Goal: Task Accomplishment & Management: Use online tool/utility

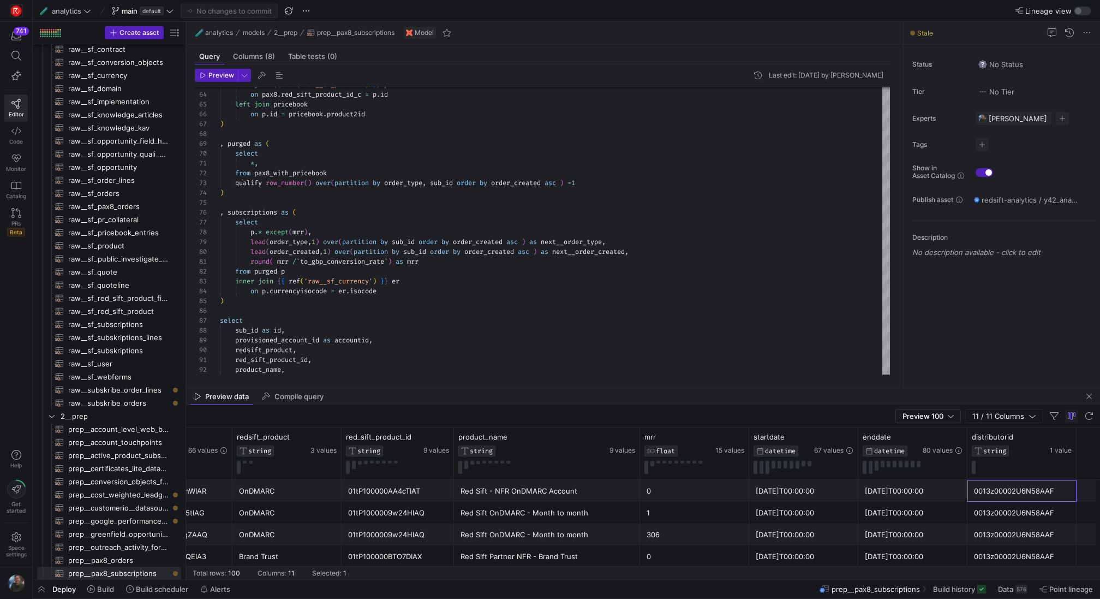
scroll to position [0, 353]
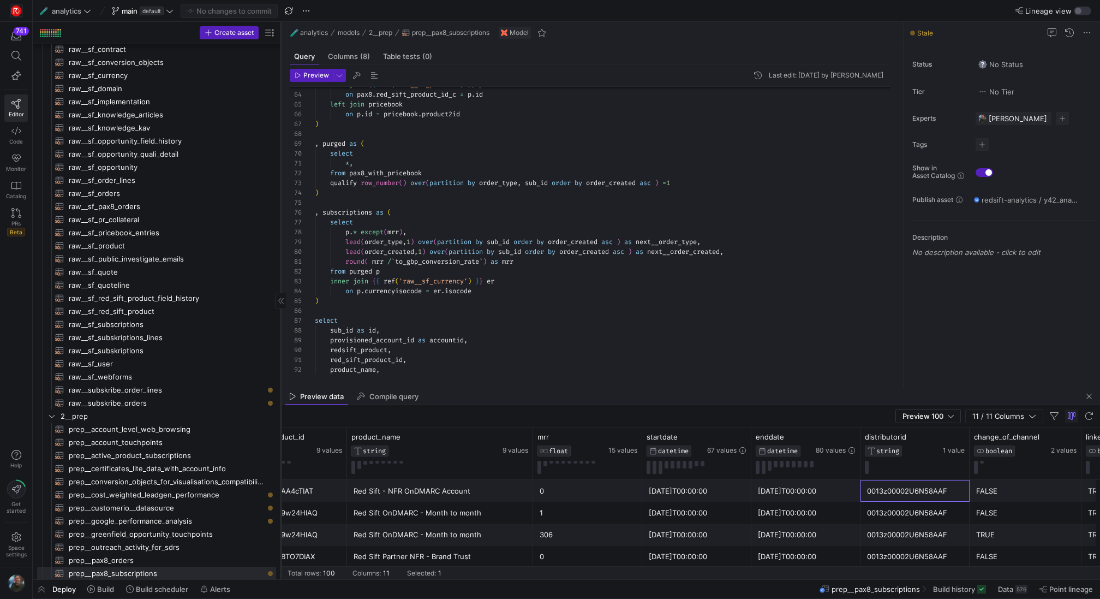
drag, startPoint x: 186, startPoint y: 340, endPoint x: 282, endPoint y: 345, distance: 96.2
click at [281, 345] on div at bounding box center [280, 300] width 1 height 557
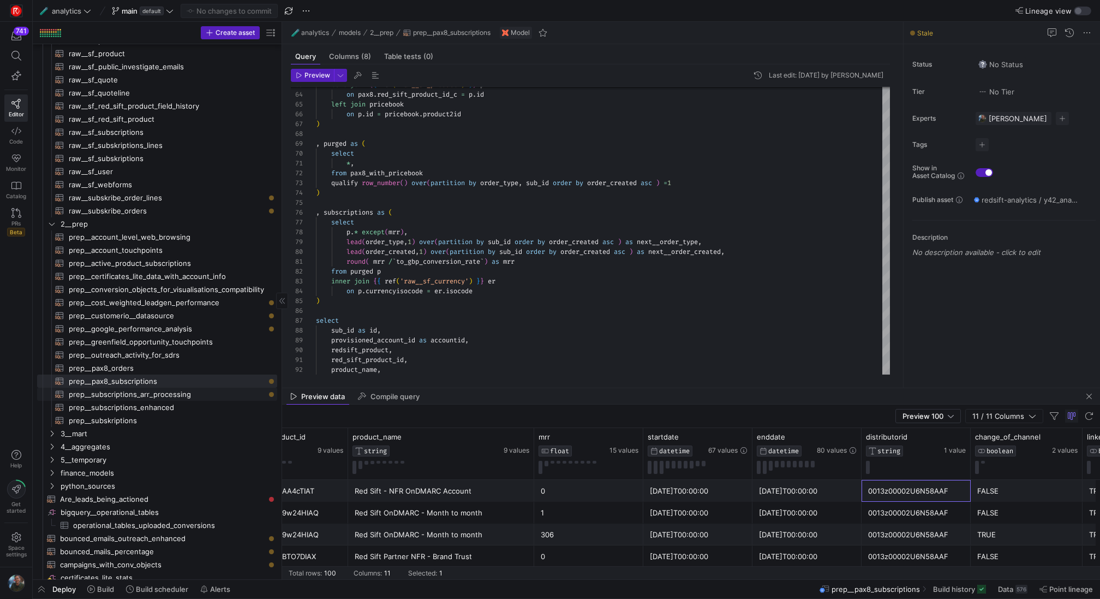
click at [192, 394] on span "prep__subscriptions_arr_processing​​​​​​​​​​" at bounding box center [167, 394] width 196 height 13
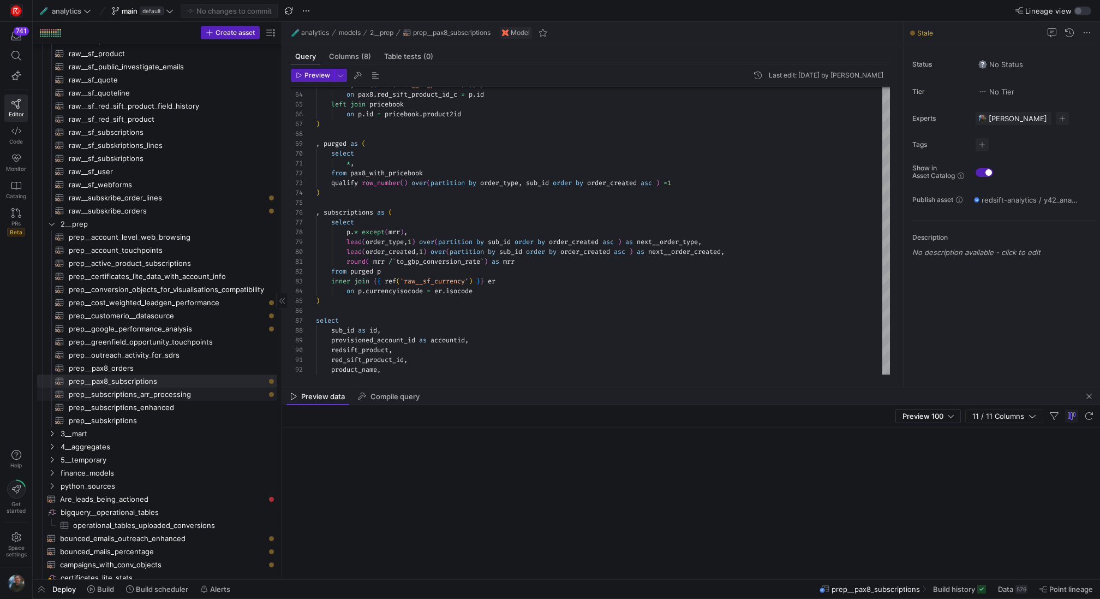
type textarea "with subs_prep as ( SELECT [DOMAIN_NAME], s.sbqq_account_c as accountid, IF(s.p…"
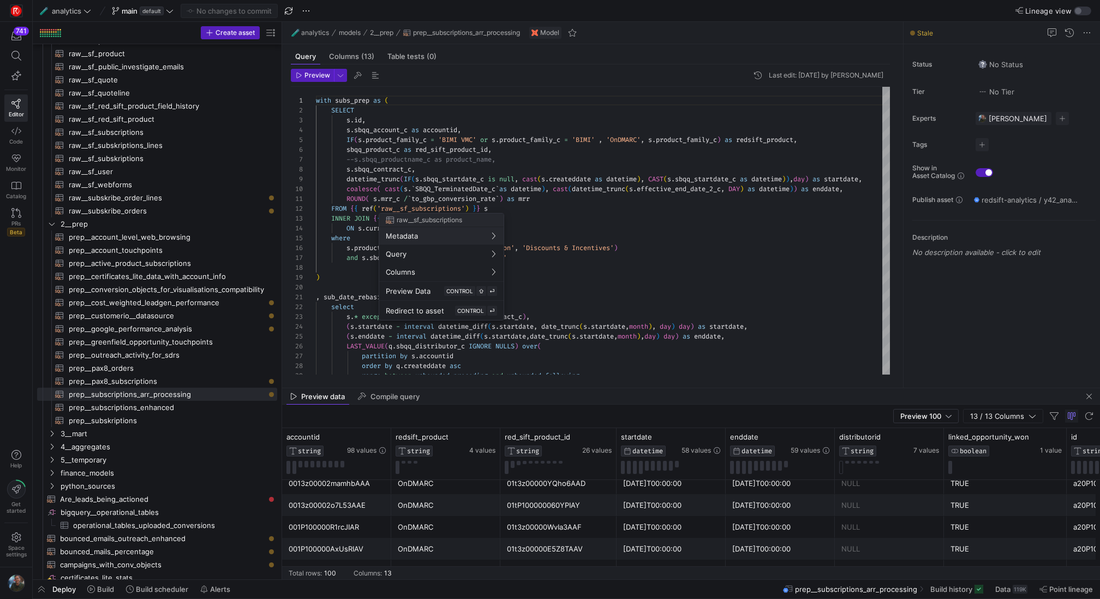
click at [620, 211] on div at bounding box center [550, 299] width 1100 height 599
click at [548, 261] on input at bounding box center [601, 258] width 167 height 9
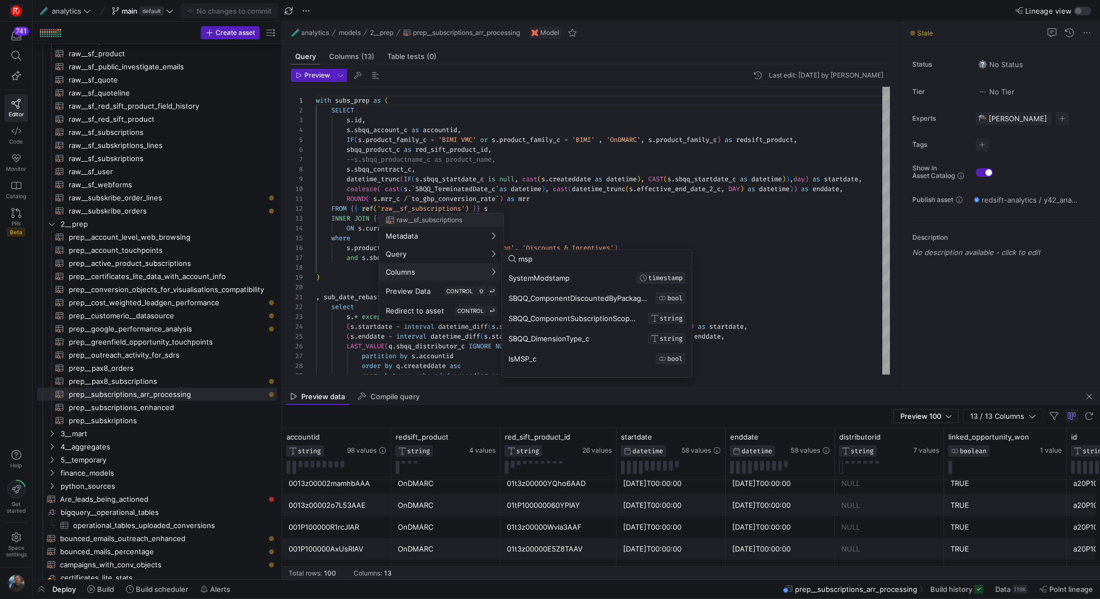
type input "msp"
click at [763, 239] on div at bounding box center [550, 299] width 1100 height 599
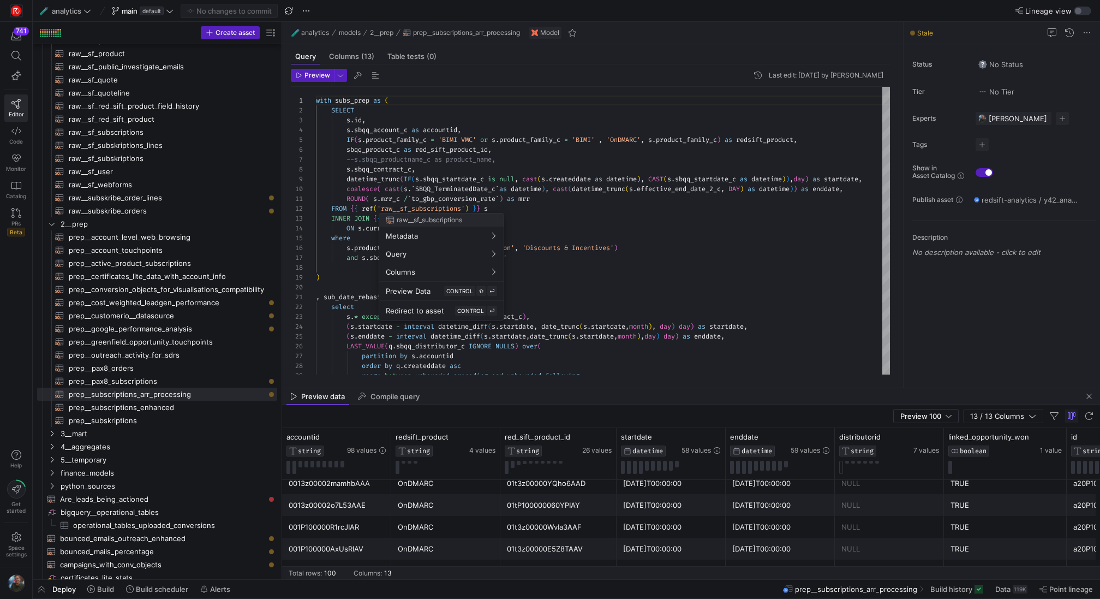
click at [651, 235] on div at bounding box center [550, 299] width 1100 height 599
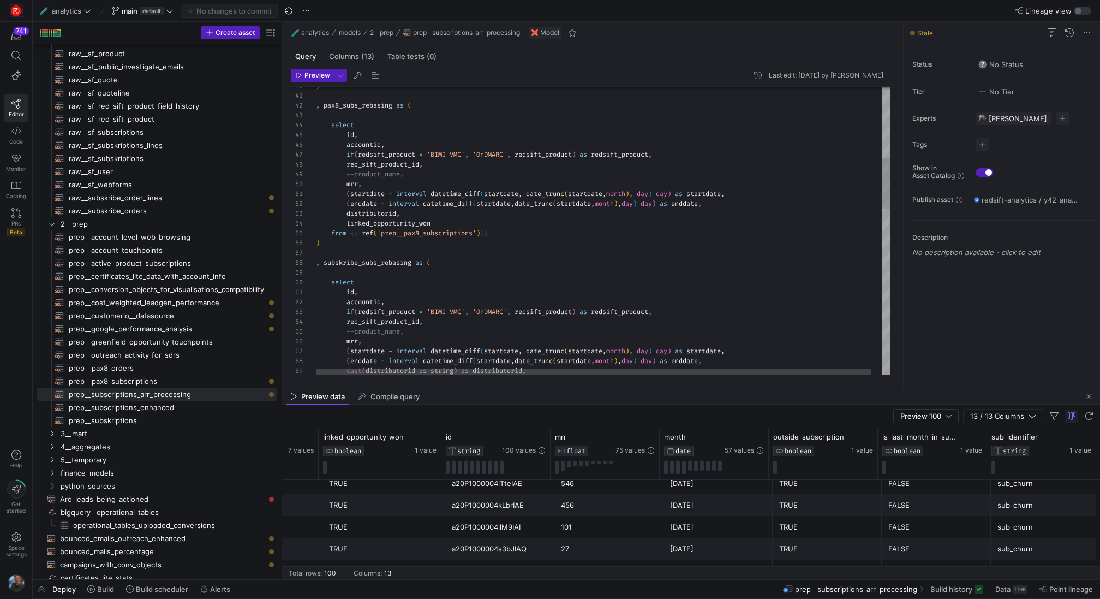
scroll to position [69, 118]
click at [636, 262] on div ") , pax8_subs_rebasing as ( select id , accountid , if ( redsift_product = 'BIM…" at bounding box center [608, 497] width 585 height 1616
type textarea "id, accountid, if(redsift_product = 'BIMI VMC', 'OnDMARC', redsift_product) as …"
type textarea "dis"
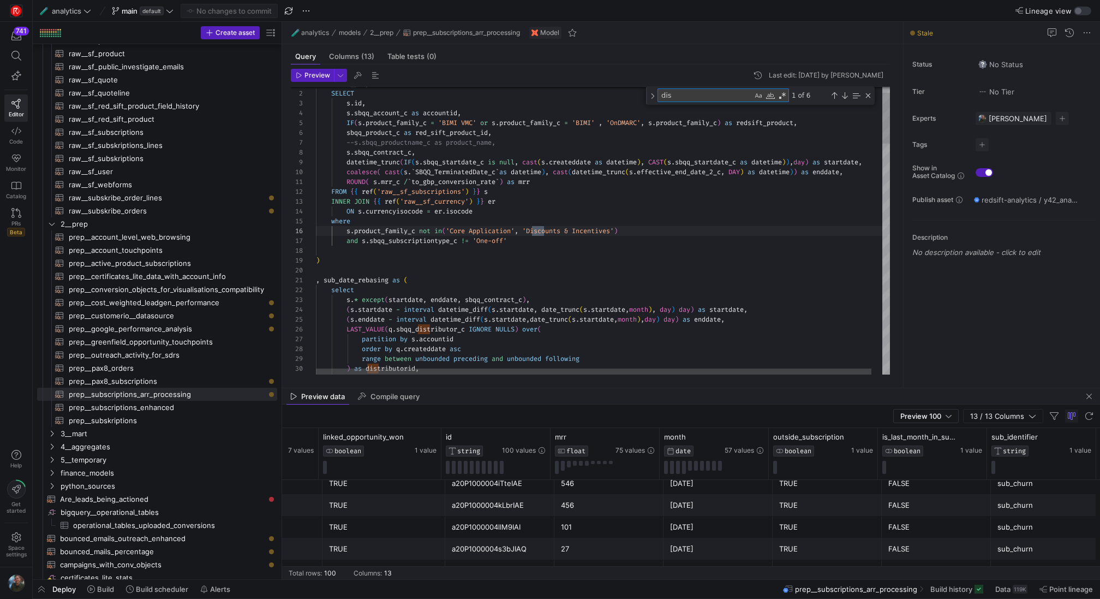
scroll to position [98, 228]
type textarea "s.* except(startdate, enddate, sbqq_contract_c), (s.startdate - interval dateti…"
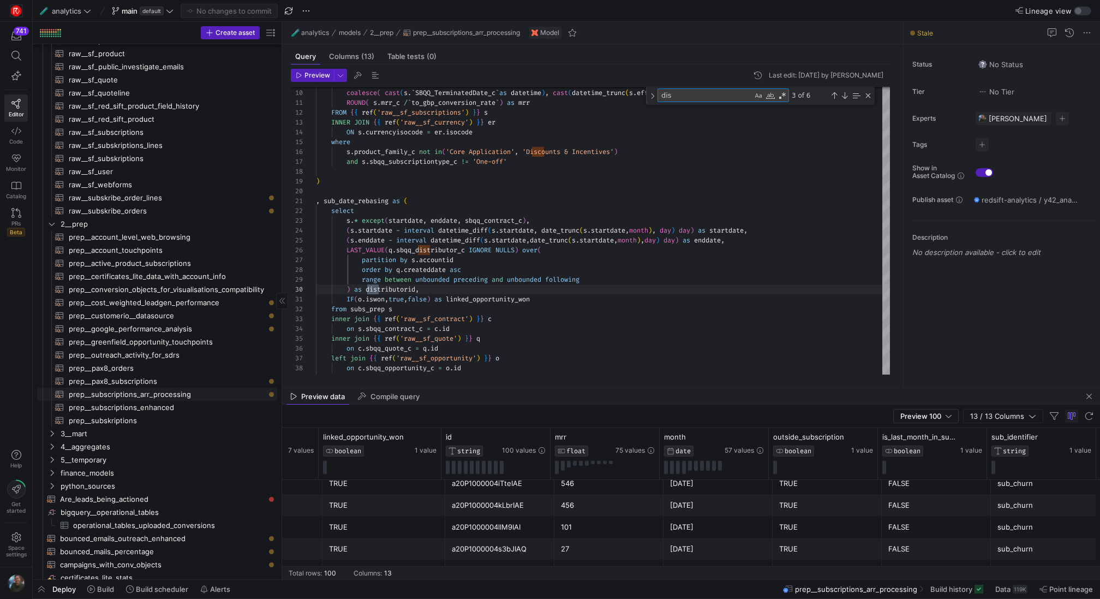
type textarea "dis"
click at [139, 392] on span "prep__subscriptions_arr_processing​​​​​​​​​​" at bounding box center [167, 394] width 196 height 13
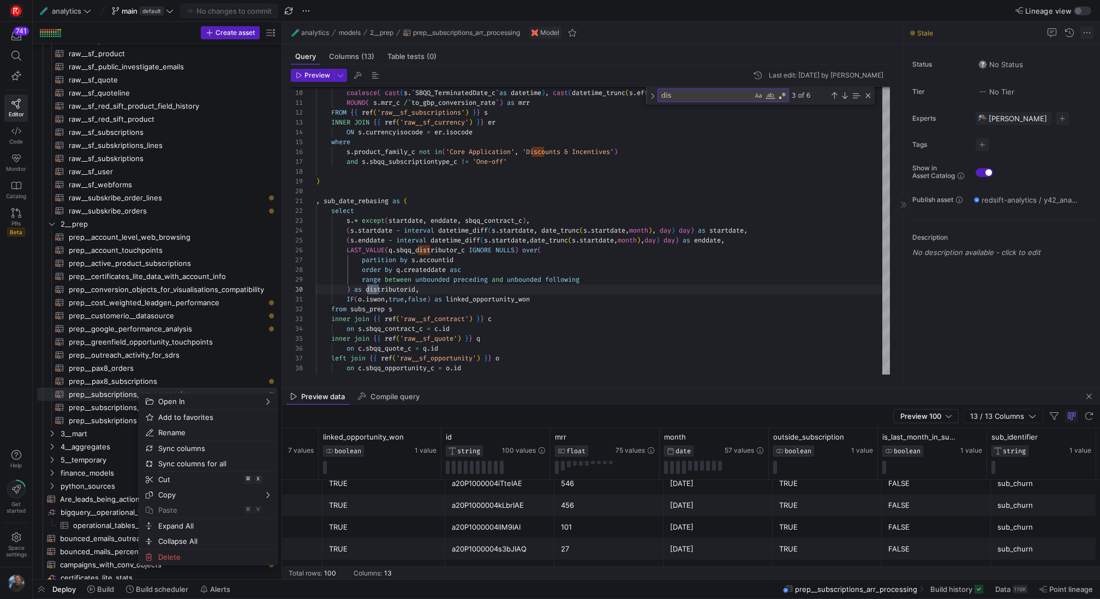
click at [1082, 30] on span at bounding box center [1086, 32] width 13 height 13
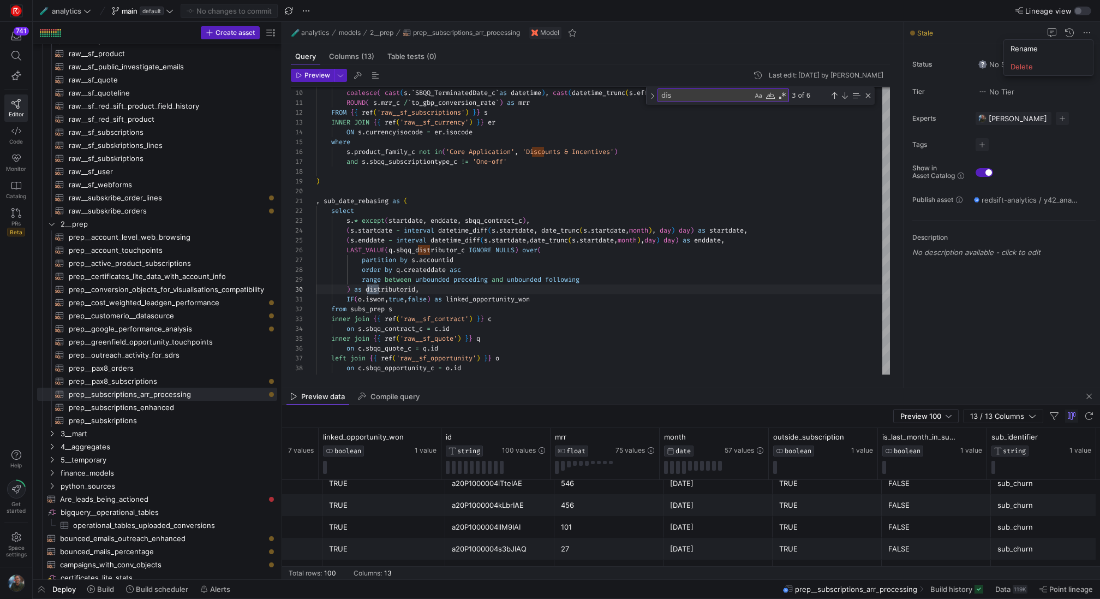
click at [258, 223] on div at bounding box center [550, 299] width 1100 height 599
click at [256, 223] on span "Press SPACE to select this row." at bounding box center [254, 223] width 11 height 11
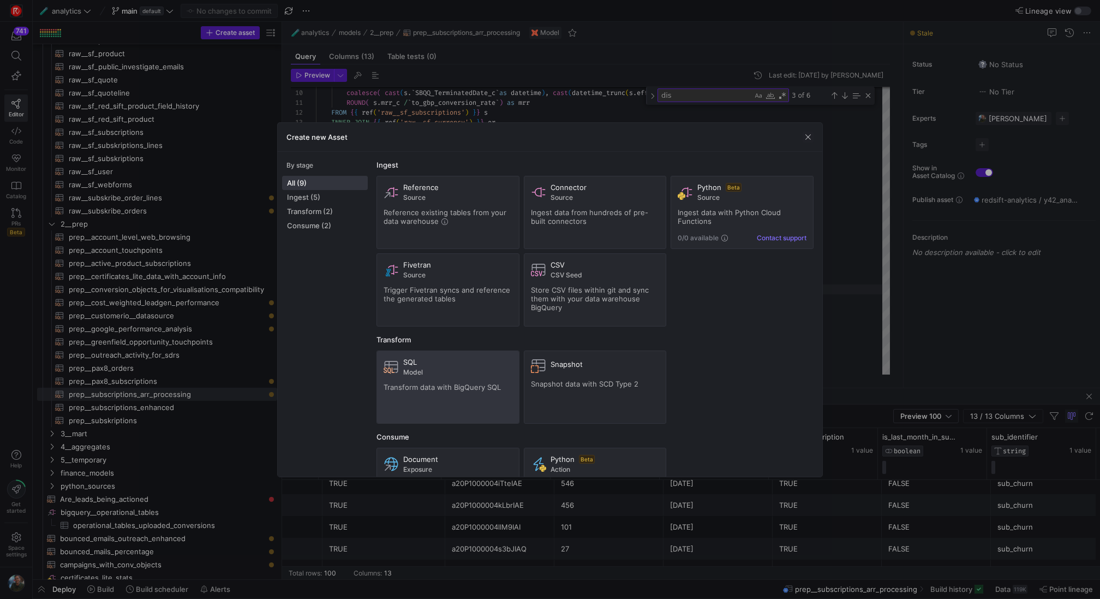
click at [418, 364] on div "SQL Model" at bounding box center [457, 366] width 109 height 19
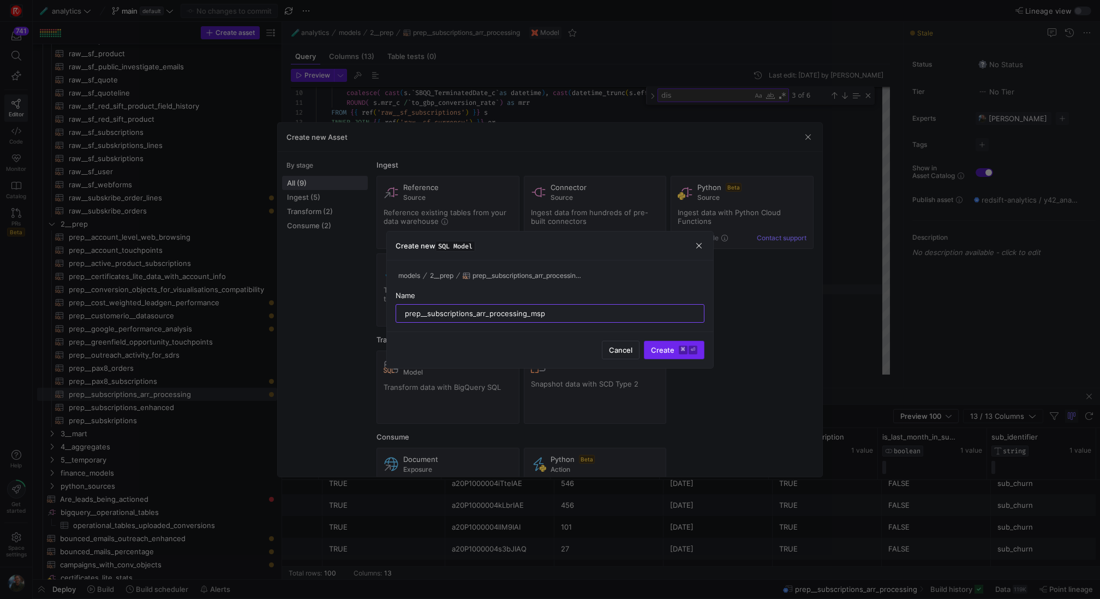
type input "prep__subscriptions_arr_processing_msp"
click at [680, 352] on kbd "⌘" at bounding box center [683, 349] width 9 height 9
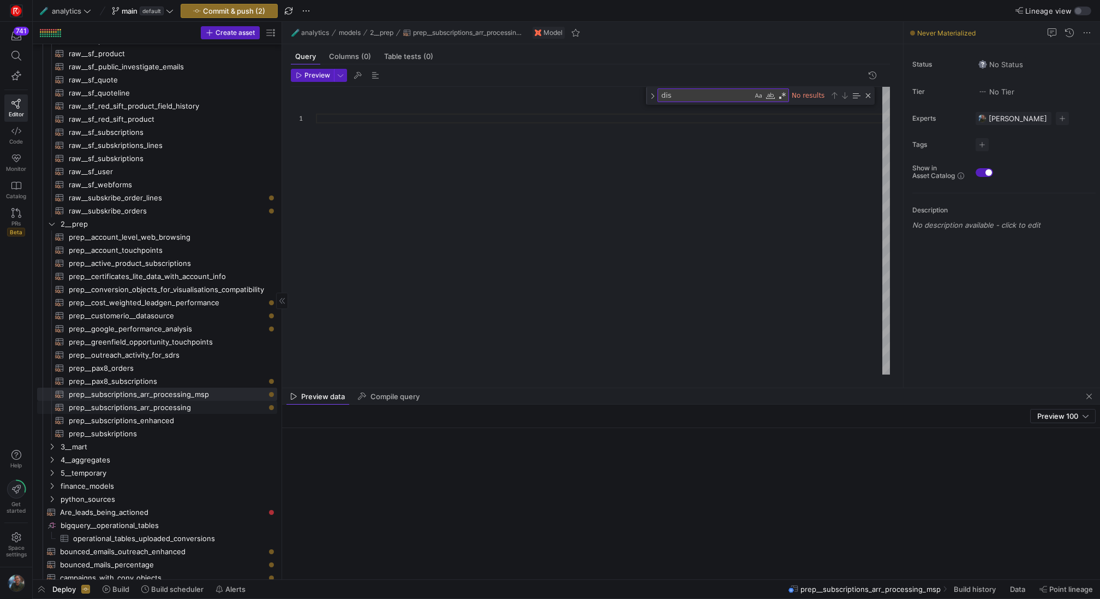
click at [204, 410] on span "prep__subscriptions_arr_processing​​​​​​​​​​" at bounding box center [167, 407] width 196 height 13
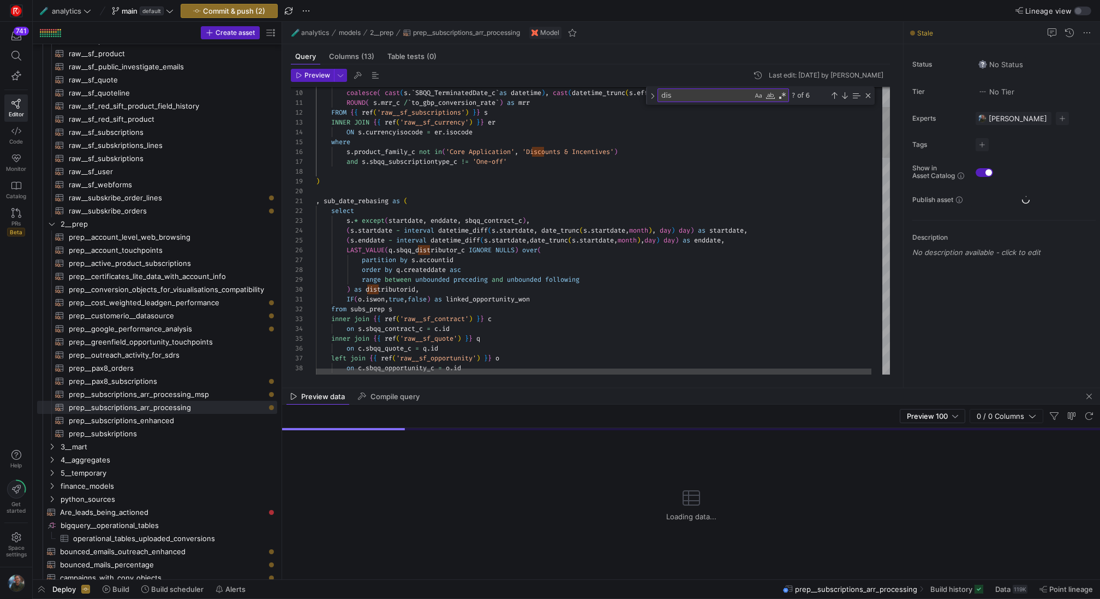
type textarea "with subs_prep as ( SELECT [DOMAIN_NAME], s.sbqq_account_c as accountid, IF(s.p…"
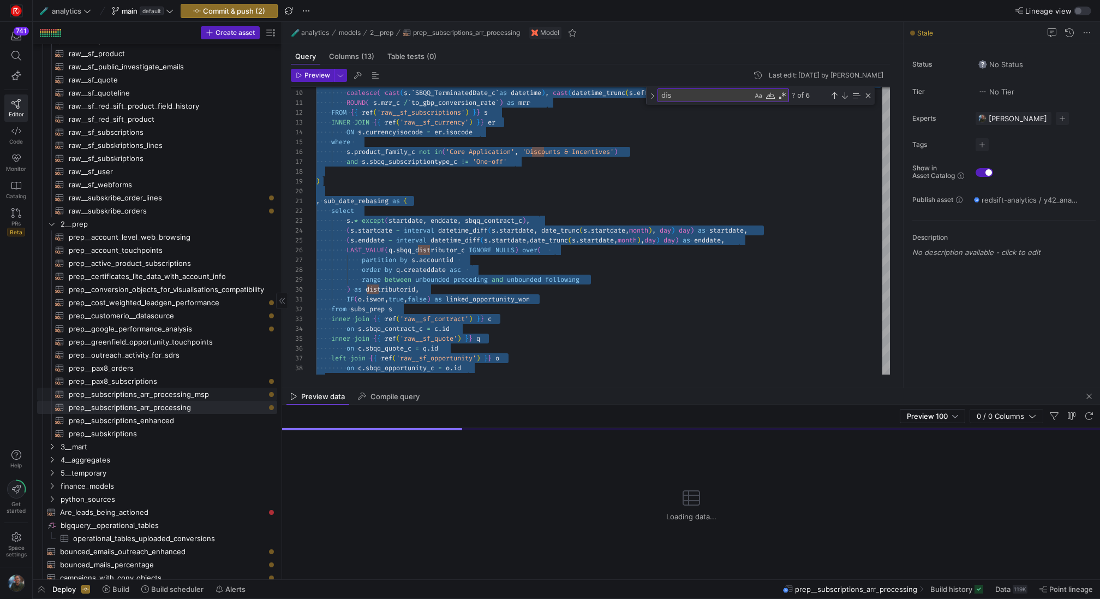
click at [198, 395] on span "prep__subscriptions_arr_processing_msp​​​​​​​​​​" at bounding box center [167, 394] width 196 height 13
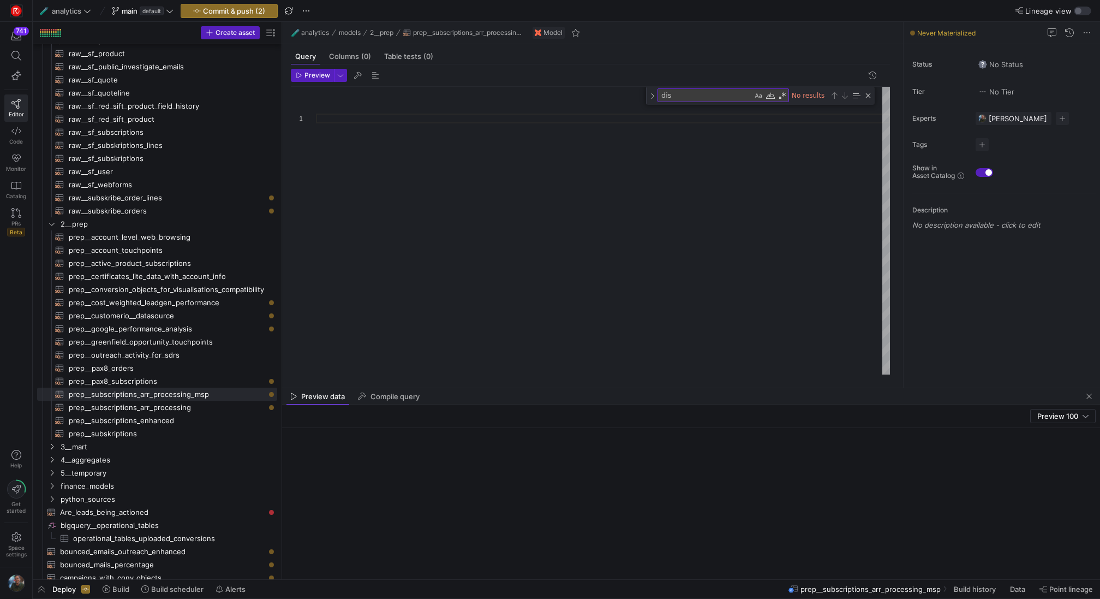
click at [564, 260] on div at bounding box center [603, 231] width 574 height 288
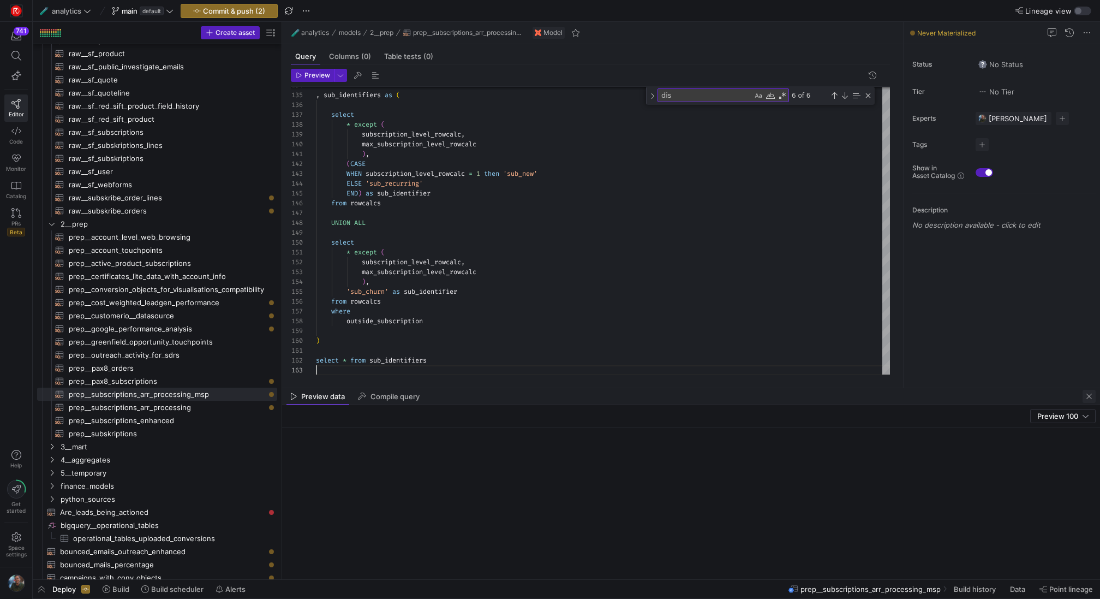
click at [1093, 396] on span "button" at bounding box center [1088, 396] width 13 height 13
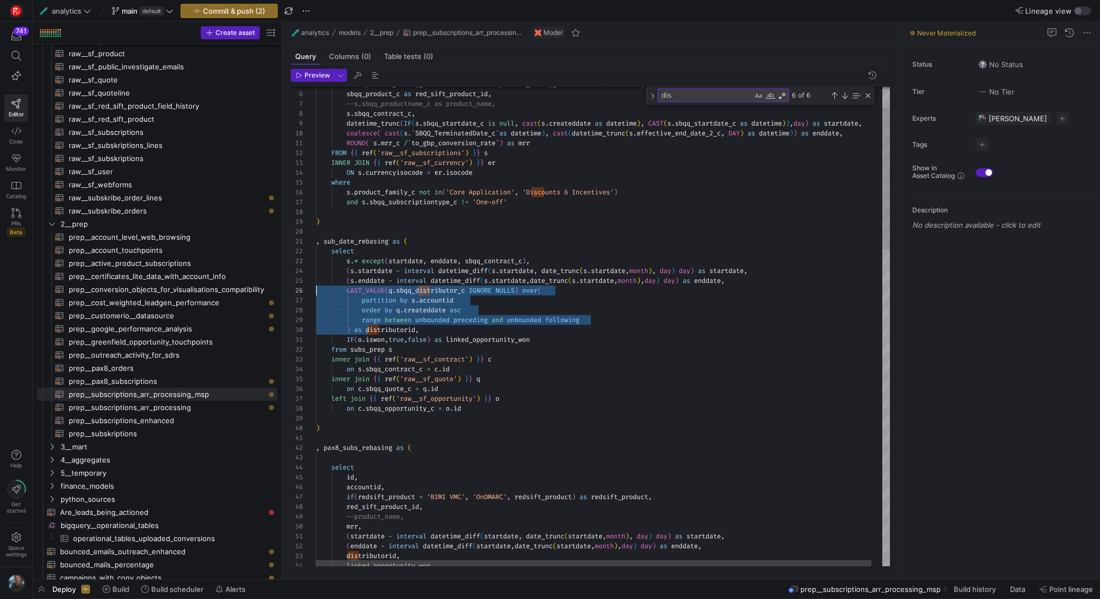
scroll to position [49, 0]
drag, startPoint x: 363, startPoint y: 328, endPoint x: 312, endPoint y: 291, distance: 63.6
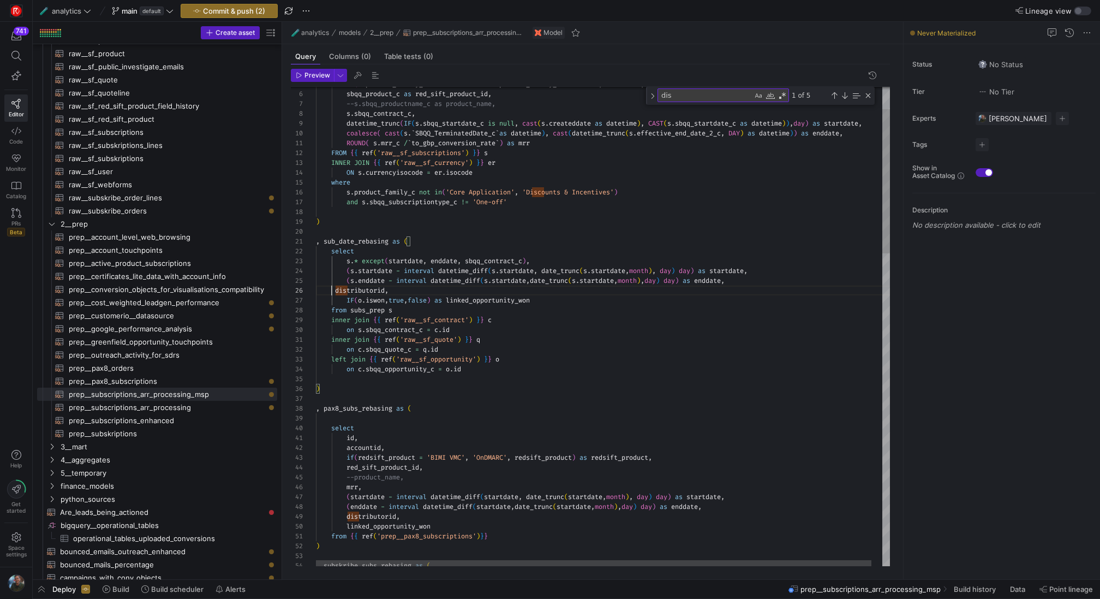
scroll to position [49, 32]
type textarea ", sub_date_rebasing as ( select s.* except(startdate, enddate, sbqq_contract_c)…"
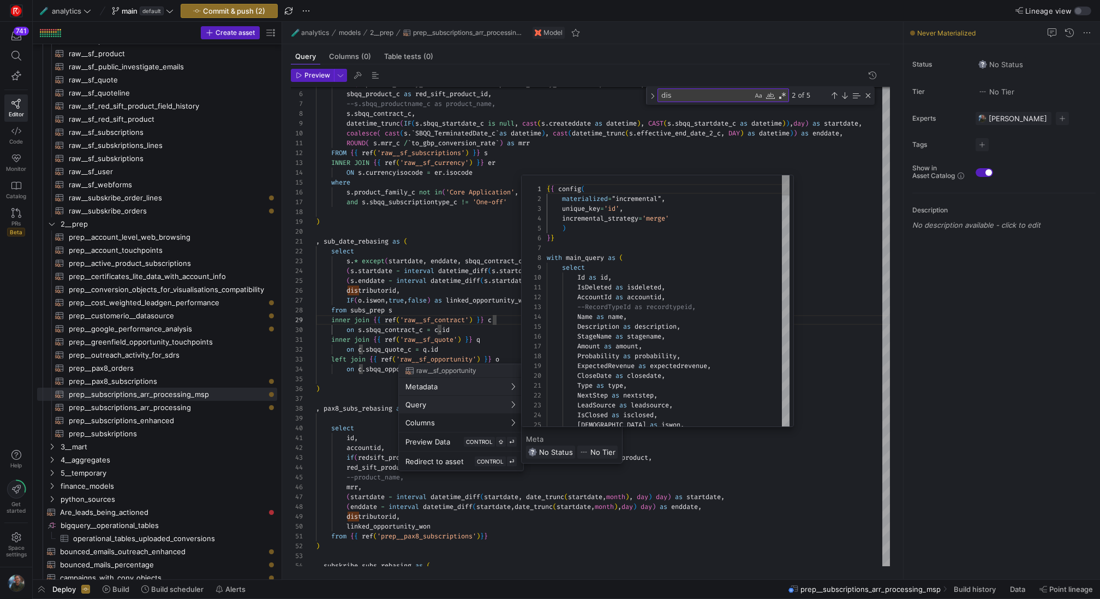
scroll to position [98, 0]
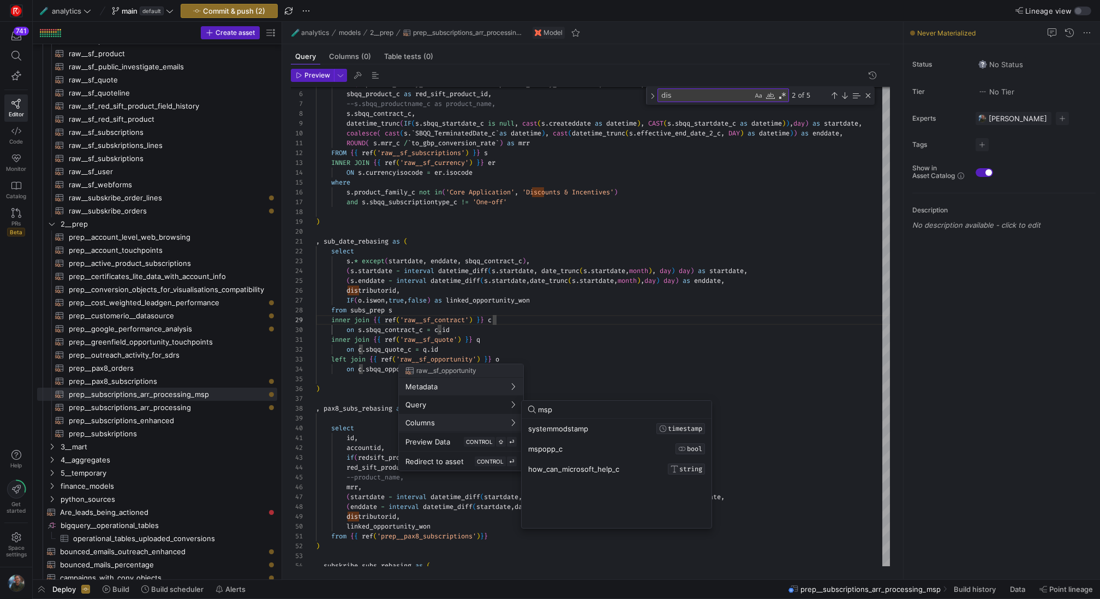
click at [563, 411] on input "msp" at bounding box center [621, 409] width 167 height 9
type input "msp"
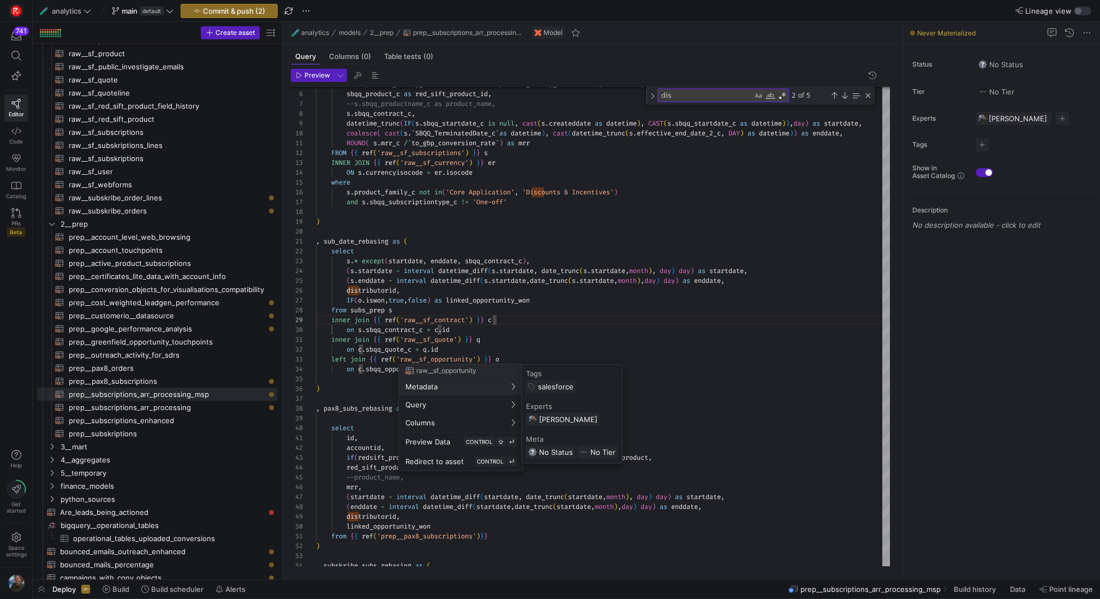
click at [493, 343] on div at bounding box center [550, 299] width 1100 height 599
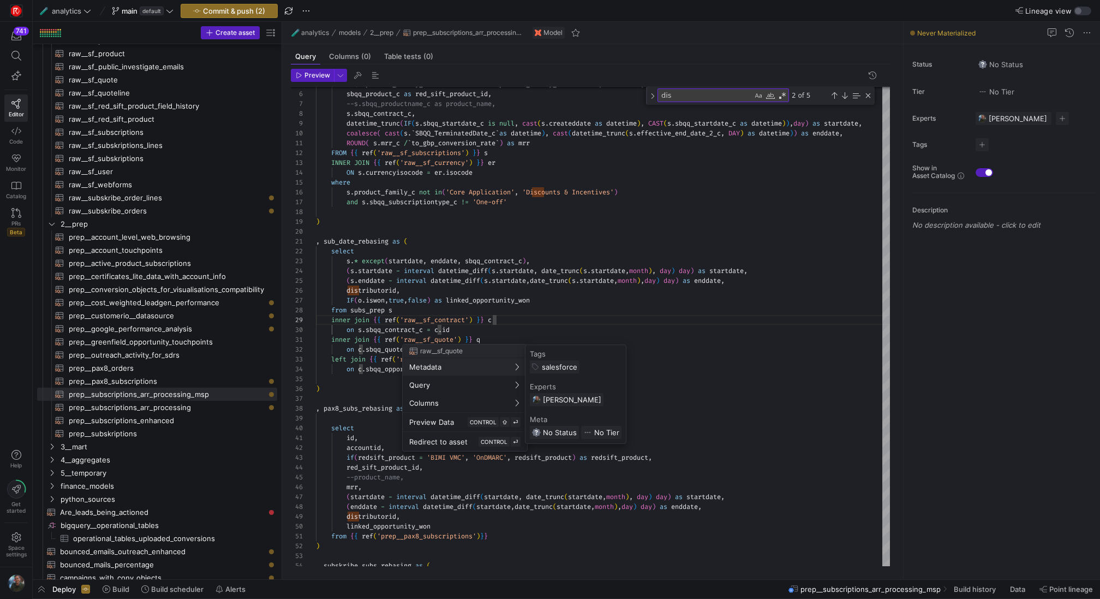
click at [451, 316] on div at bounding box center [550, 299] width 1100 height 599
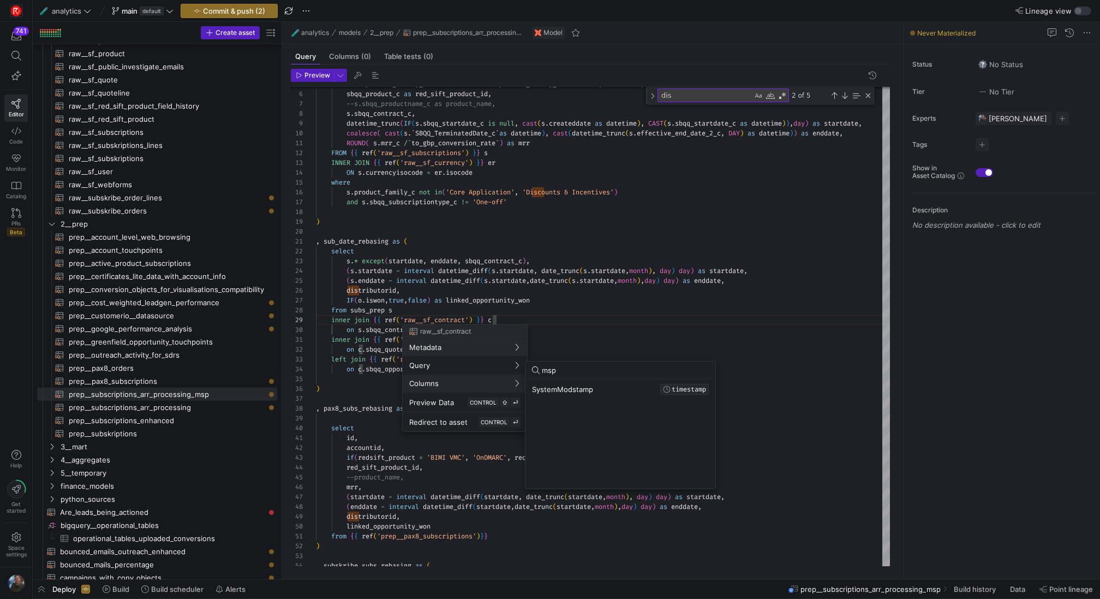
click at [576, 370] on input "msp" at bounding box center [625, 370] width 167 height 9
type input "m"
type input "msp"
click at [566, 310] on div at bounding box center [550, 299] width 1100 height 599
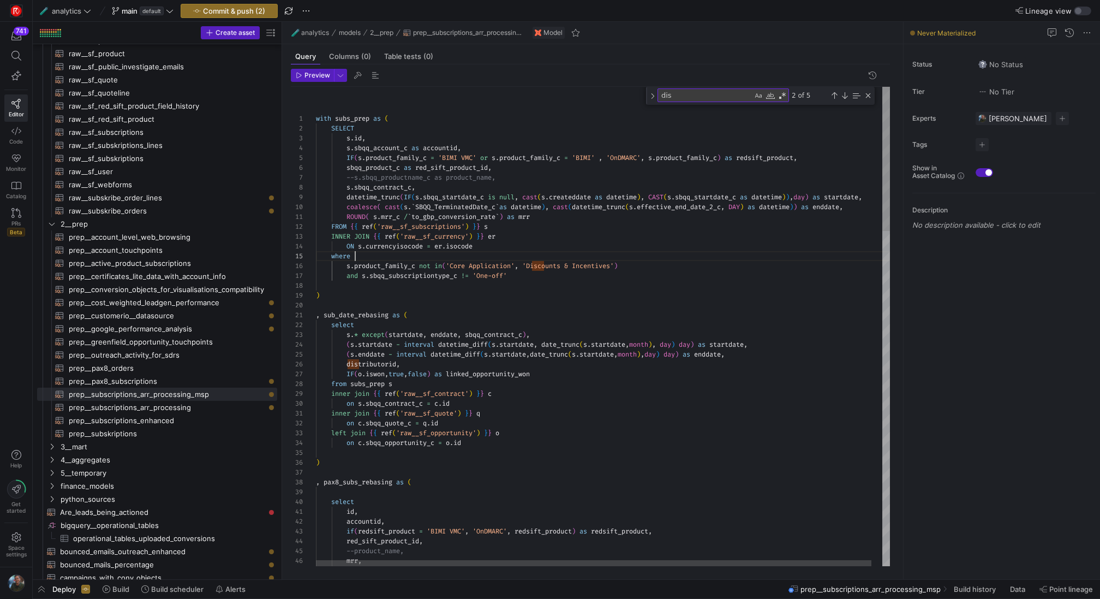
scroll to position [39, 39]
type textarea ", sub_date_rebasing as ( select s.* except(startdate, enddate, sbqq_contract_c)…"
